Goal: Task Accomplishment & Management: Use online tool/utility

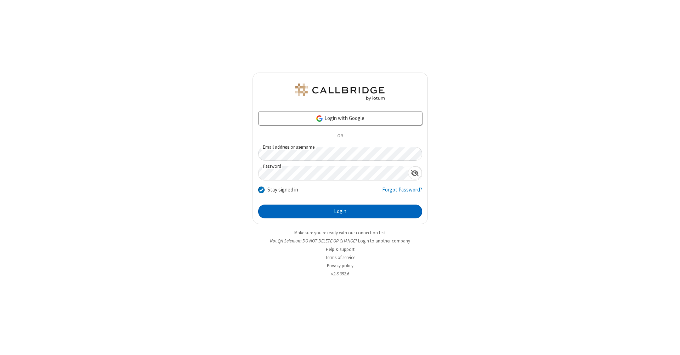
click at [340, 212] on button "Login" at bounding box center [340, 212] width 164 height 14
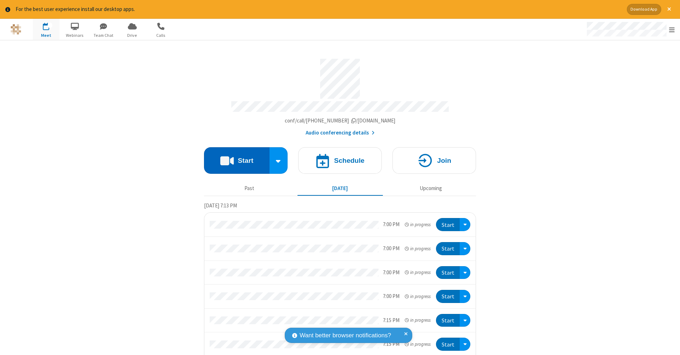
click at [234, 157] on button "Start" at bounding box center [237, 160] width 66 height 27
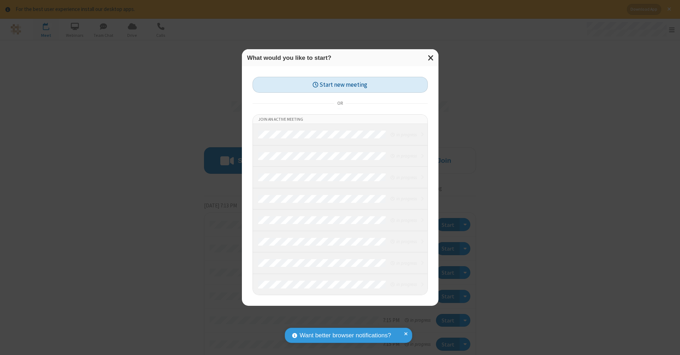
click at [340, 85] on button "Start new meeting" at bounding box center [339, 85] width 175 height 16
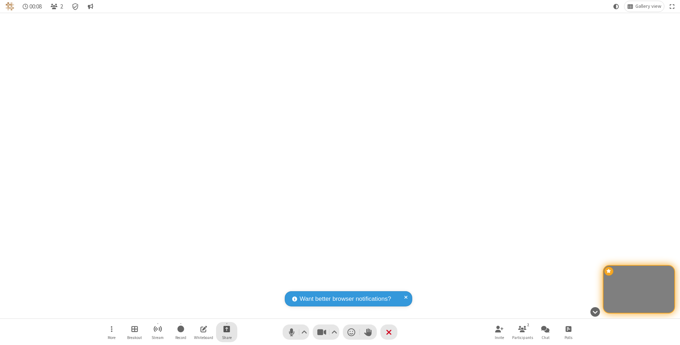
click at [226, 329] on span "Start sharing" at bounding box center [226, 329] width 7 height 9
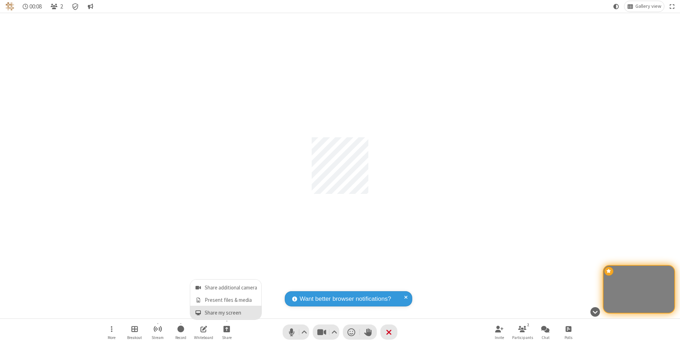
click at [198, 312] on span "Share my screen" at bounding box center [198, 313] width 8 height 6
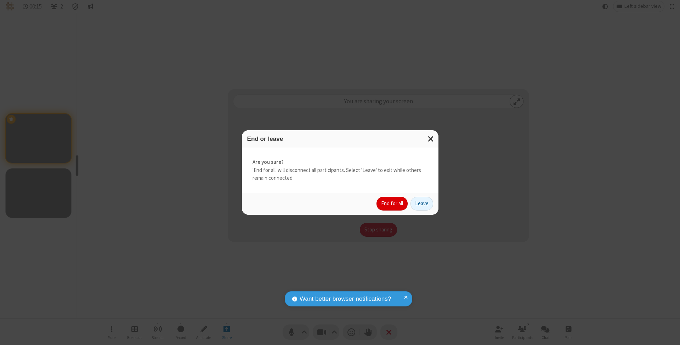
click at [392, 203] on button "End for all" at bounding box center [391, 204] width 31 height 14
